Goal: Navigation & Orientation: Find specific page/section

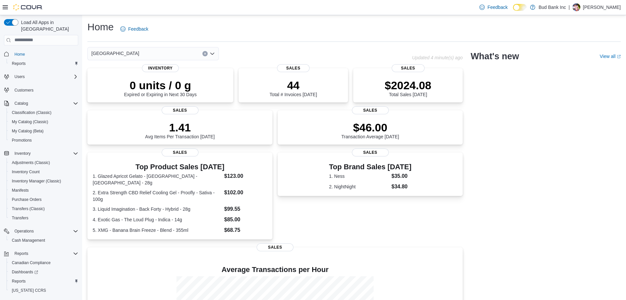
click at [609, 9] on p "[PERSON_NAME]" at bounding box center [602, 7] width 38 height 8
click at [582, 62] on span "Sign Out" at bounding box center [579, 64] width 18 height 7
